Goal: Task Accomplishment & Management: Use online tool/utility

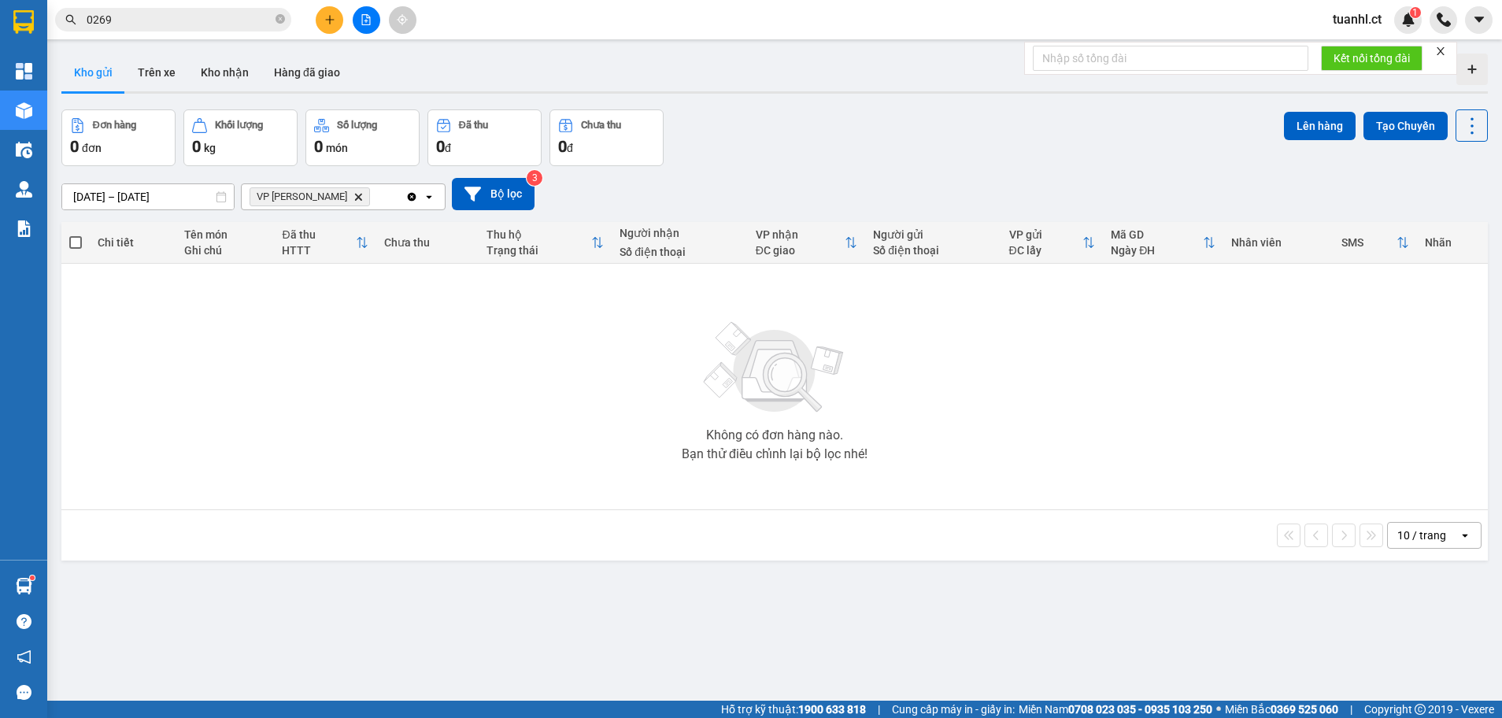
click at [110, 74] on button "Kho gửi" at bounding box center [93, 73] width 64 height 38
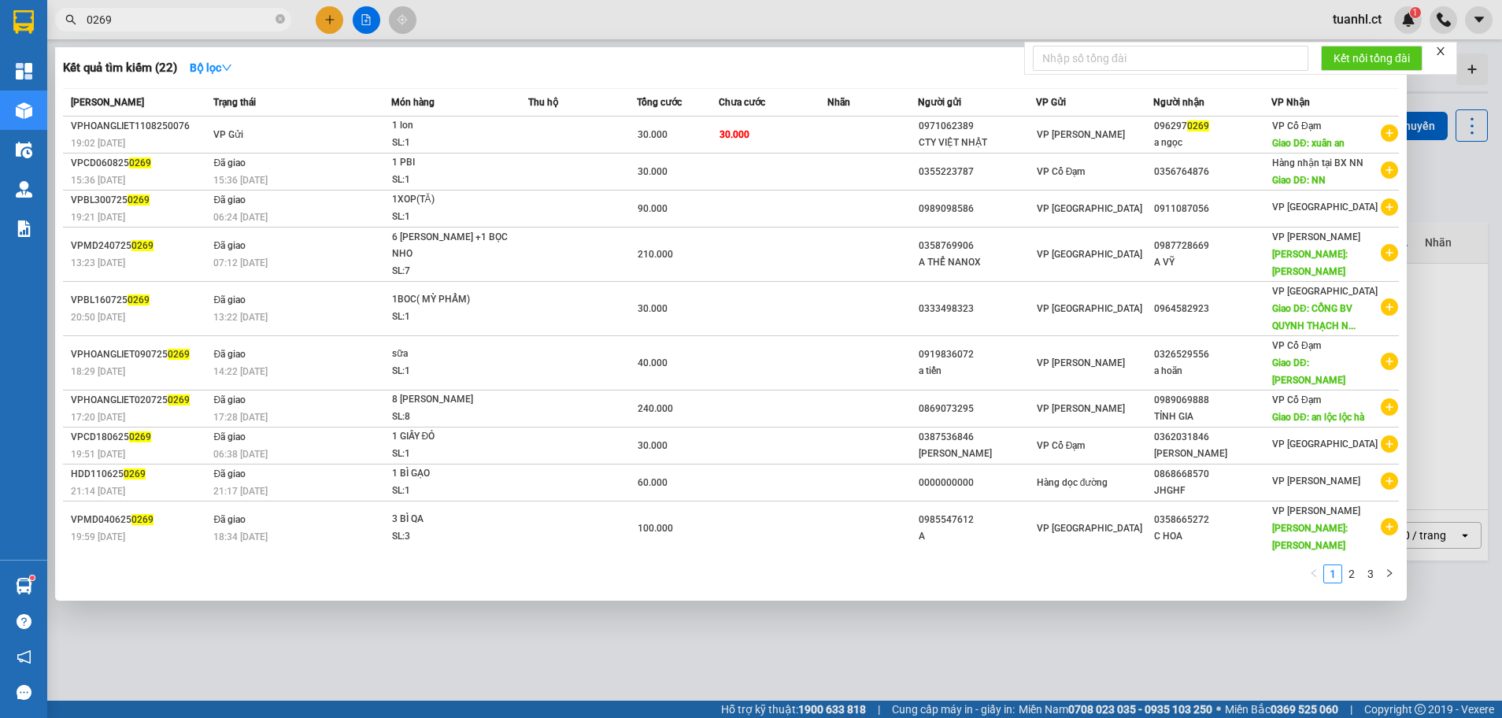
click at [179, 27] on input "0269" at bounding box center [180, 19] width 186 height 17
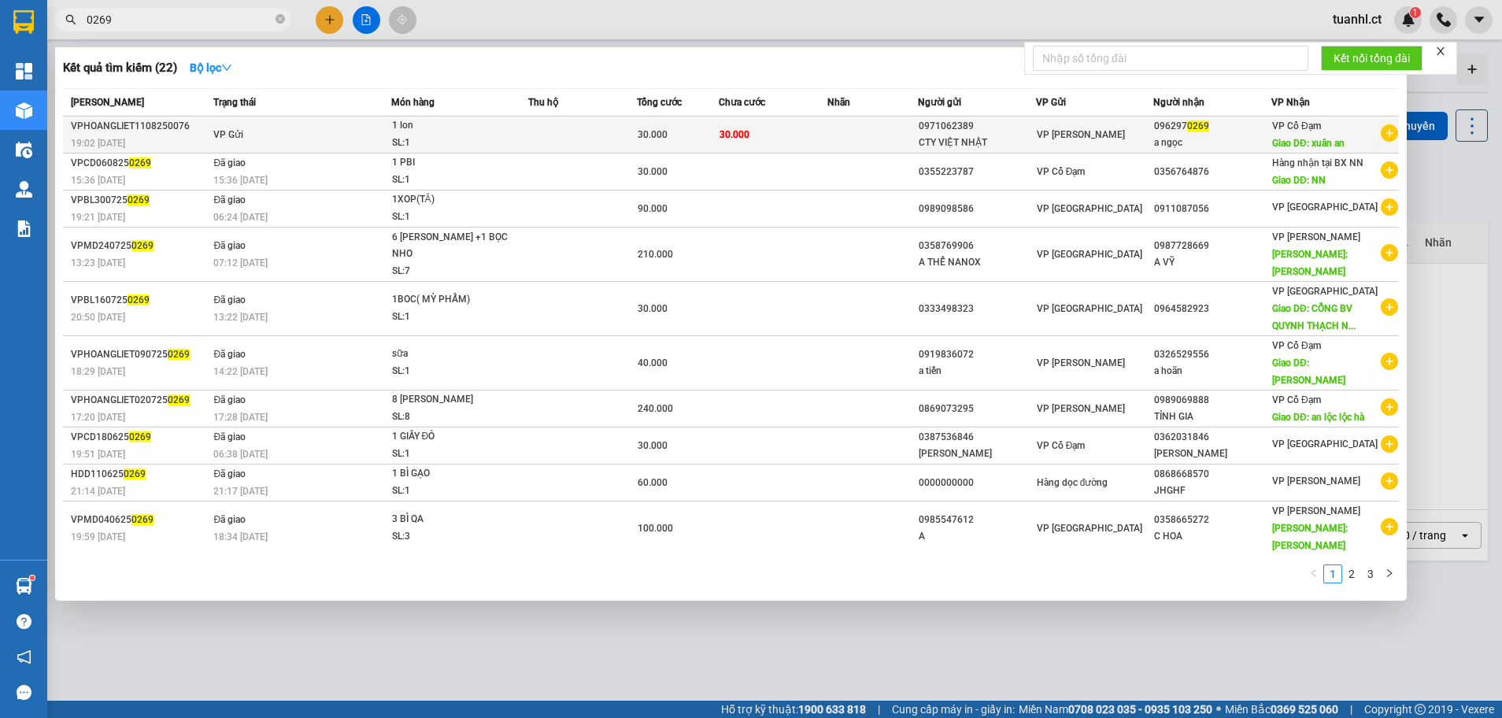
click at [986, 143] on div "CTY VIỆT NHẬT" at bounding box center [976, 143] width 116 height 17
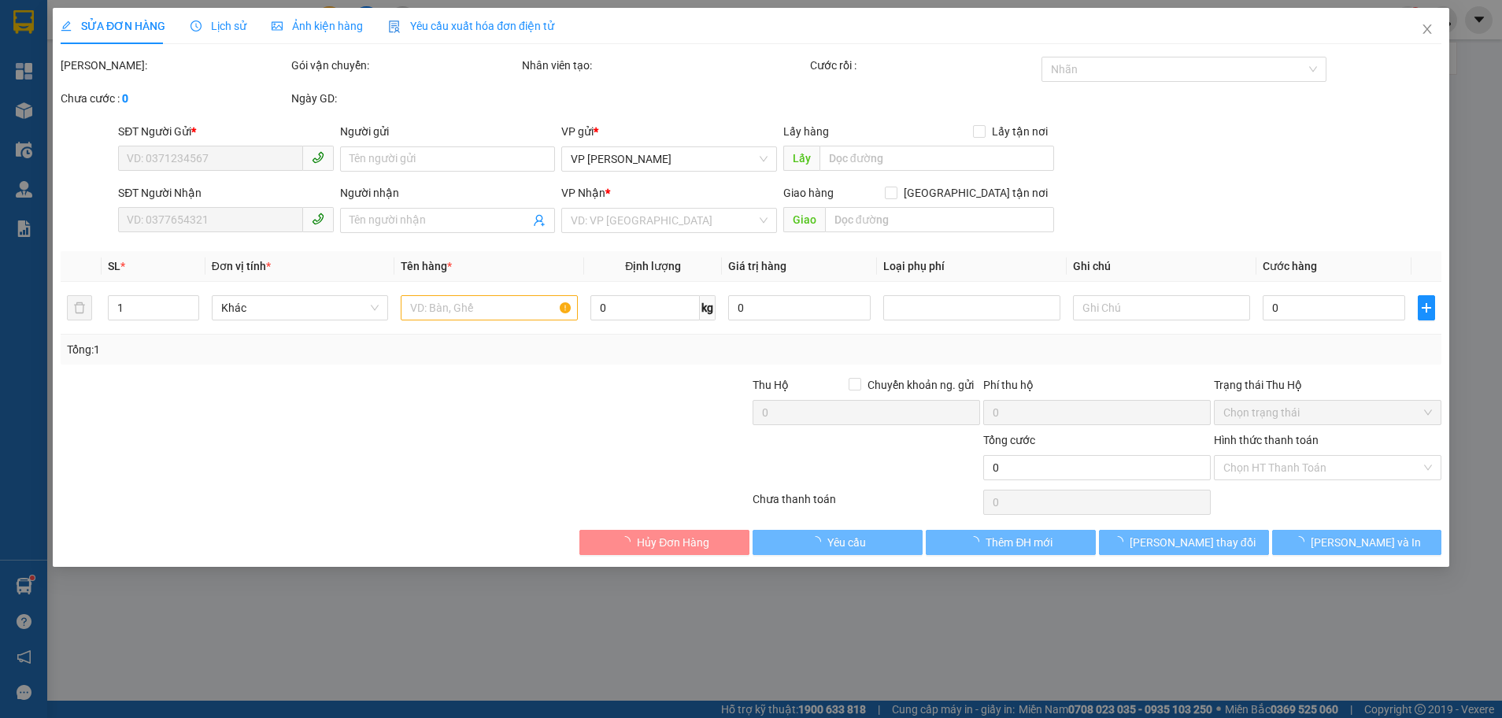
type input "0971062389"
type input "CTY VIỆT NHẬT"
type input "0962970269"
type input "a ngọc"
type input "xuân an"
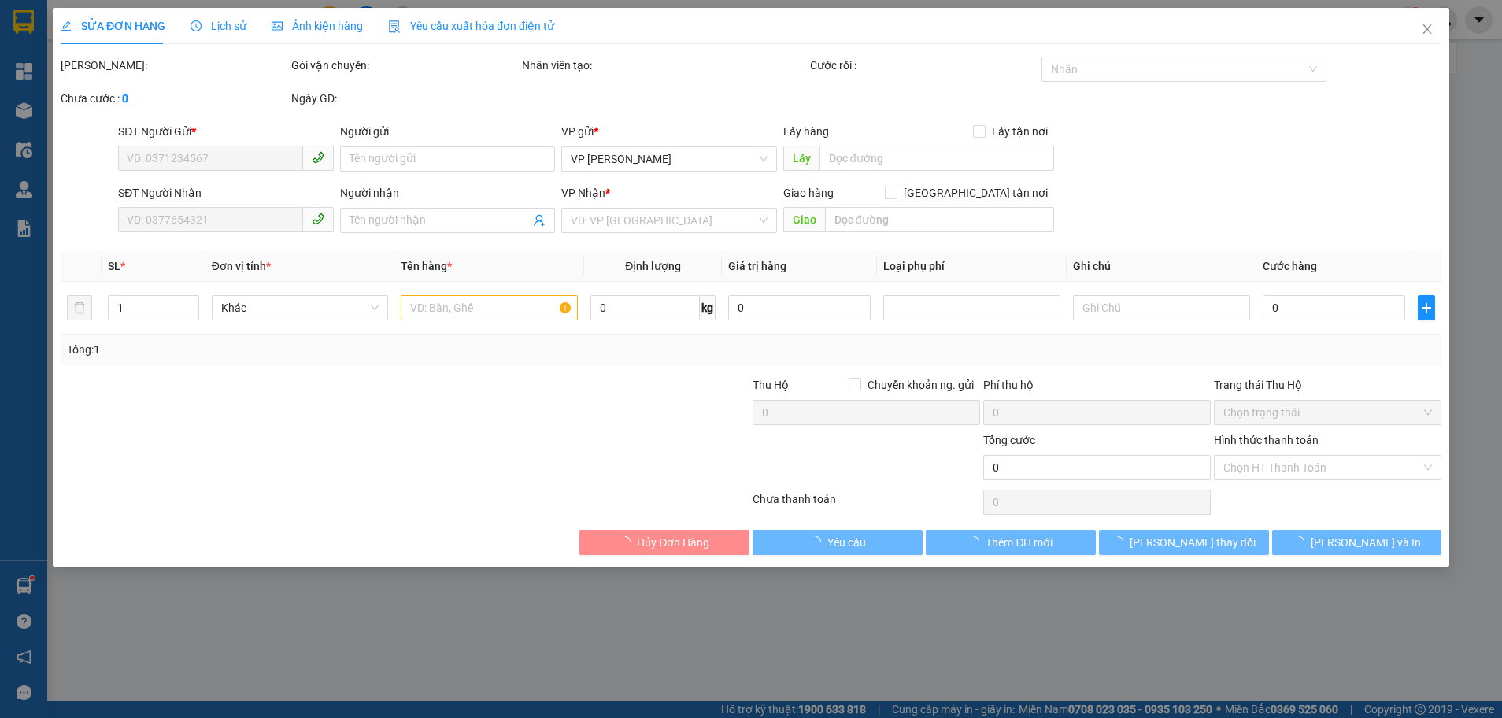
type input "30.000"
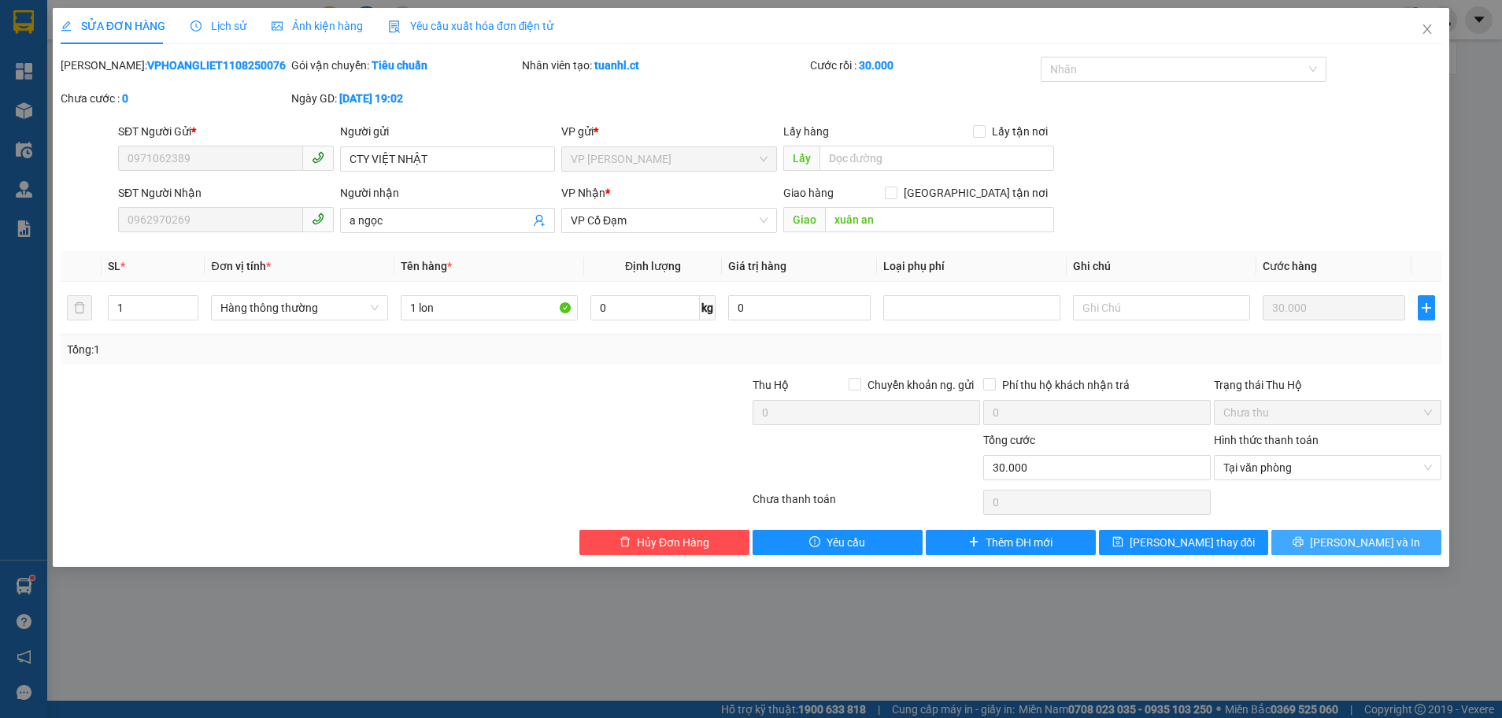
click at [1346, 545] on span "[PERSON_NAME] và In" at bounding box center [1365, 542] width 110 height 17
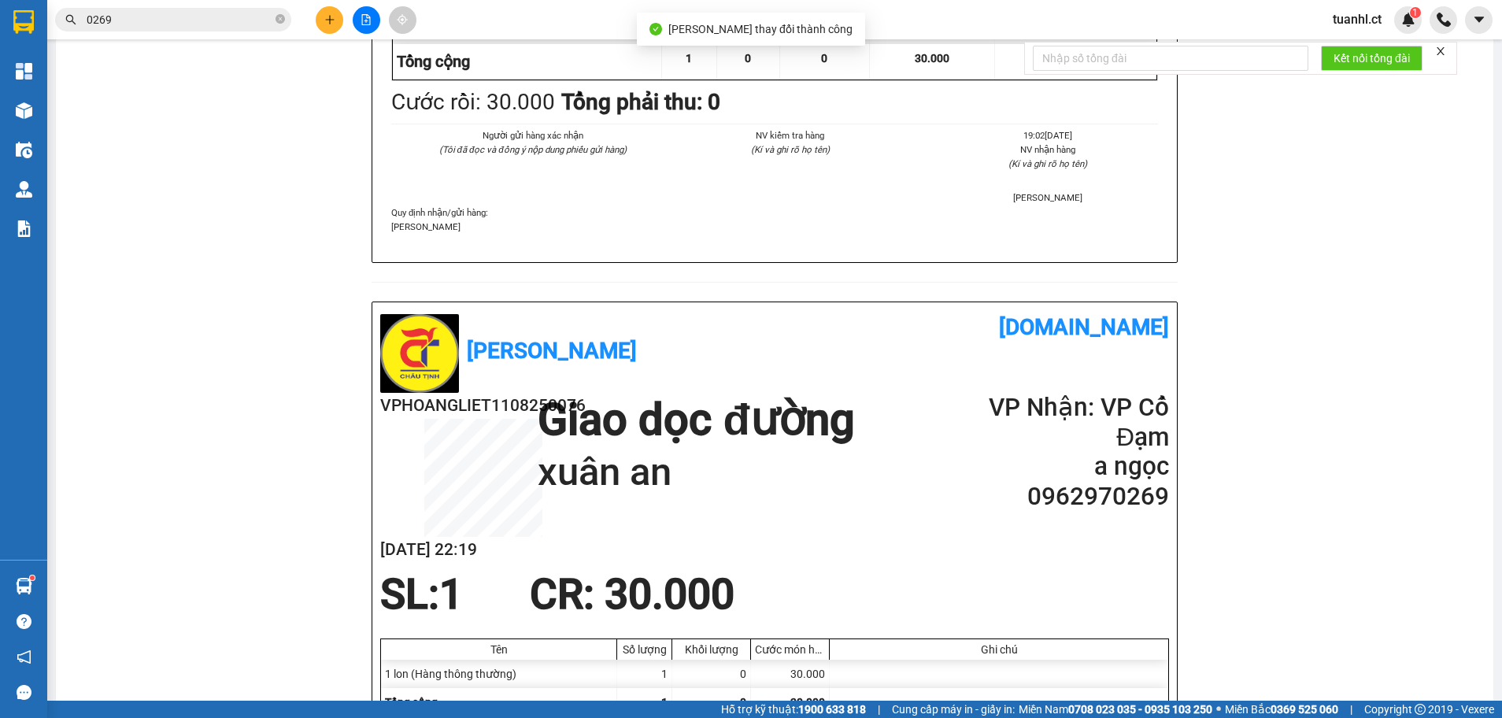
scroll to position [472, 0]
